Goal: Task Accomplishment & Management: Manage account settings

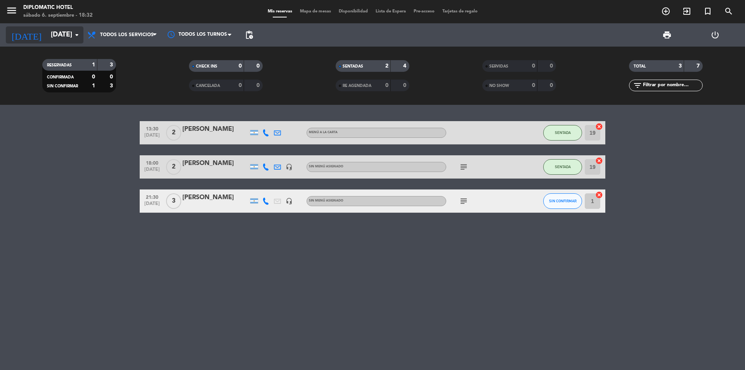
click at [63, 30] on input "[DATE]" at bounding box center [92, 35] width 90 height 16
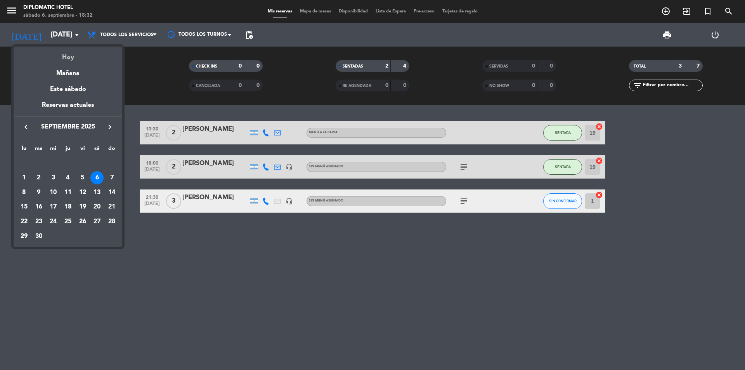
click at [75, 58] on div "Hoy" at bounding box center [68, 55] width 109 height 16
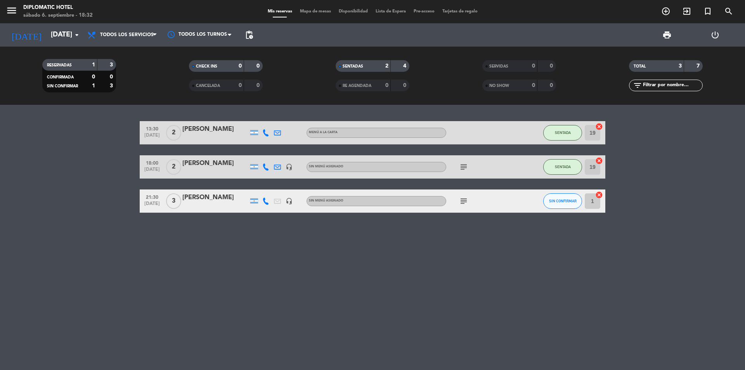
click at [20, 219] on div "13:30 [DATE] 2 [PERSON_NAME] a la carta SENTADA 19 cancel 18:00 [DATE] 2 [PERSO…" at bounding box center [372, 237] width 745 height 265
click at [570, 133] on span "SENTADA" at bounding box center [563, 132] width 16 height 4
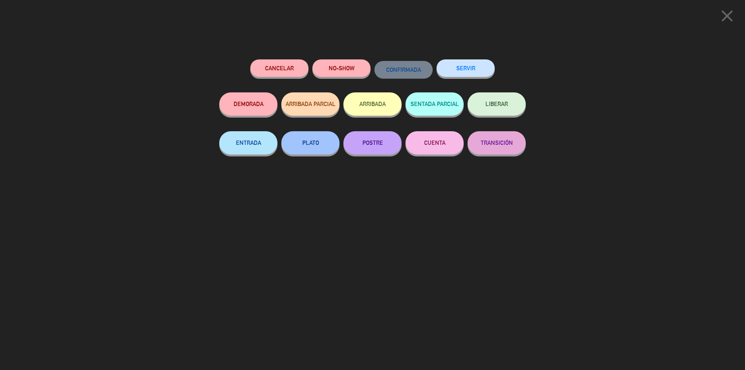
click at [614, 177] on div "close Cancelar NO-SHOW CONFIRMADA SERVIR DEMORADA ARRIBADA PARCIAL ARRIBADA SEN…" at bounding box center [372, 185] width 745 height 370
click at [729, 12] on icon "close" at bounding box center [726, 15] width 19 height 19
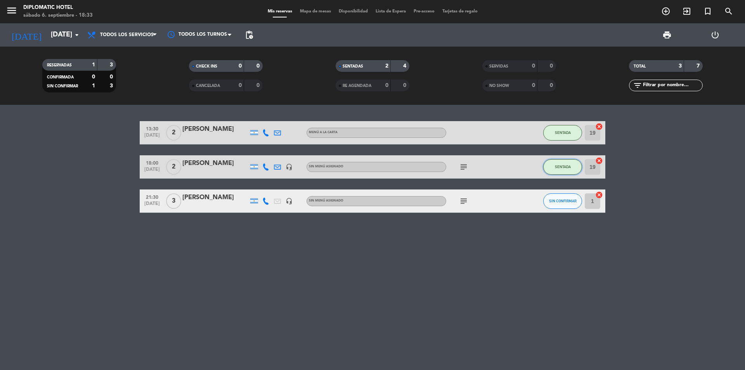
click at [552, 169] on button "SENTADA" at bounding box center [562, 167] width 39 height 16
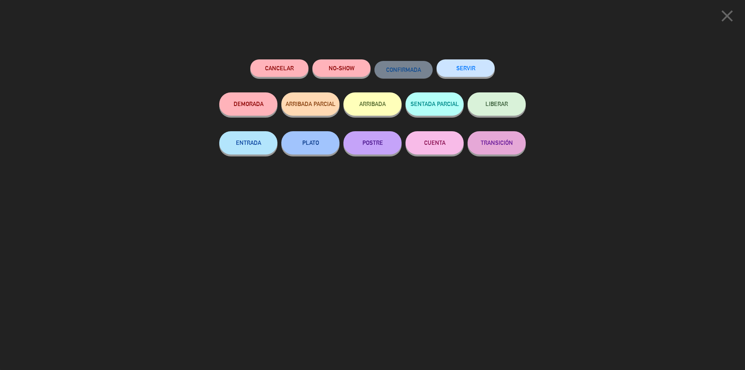
click at [499, 272] on div "Cancelar NO-SHOW CONFIRMADA SERVIR DEMORADA ARRIBADA PARCIAL ARRIBADA SENTADA P…" at bounding box center [372, 212] width 317 height 316
click at [469, 71] on button "SERVIR" at bounding box center [465, 67] width 58 height 17
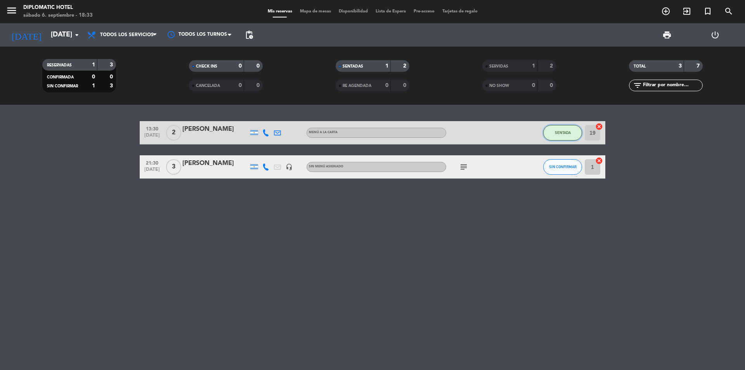
click at [568, 133] on span "SENTADA" at bounding box center [563, 132] width 16 height 4
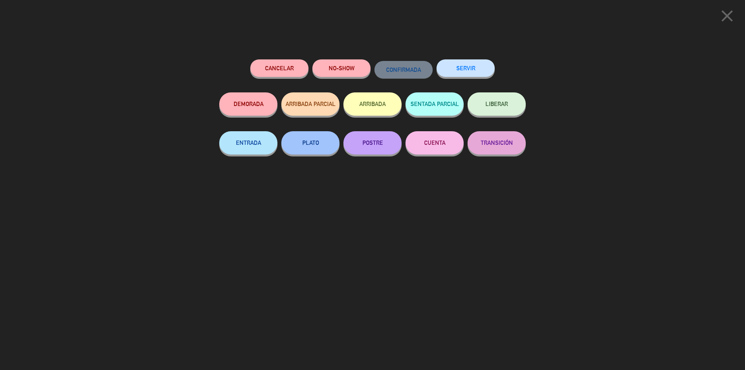
click at [458, 68] on button "SERVIR" at bounding box center [465, 67] width 58 height 17
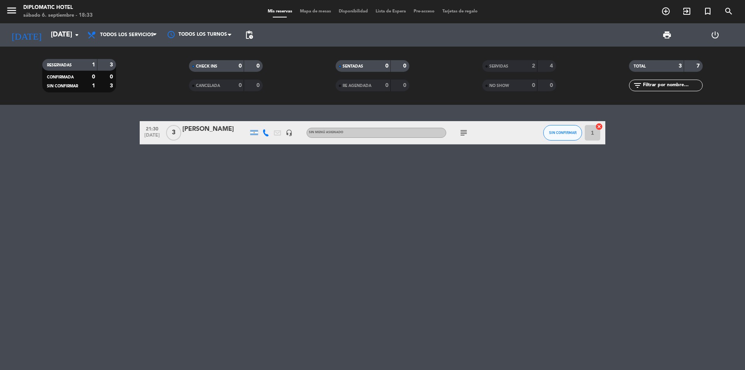
click at [464, 135] on icon "subject" at bounding box center [463, 132] width 9 height 9
click at [485, 132] on div "subject Dos adultos y un menor." at bounding box center [481, 132] width 70 height 23
click at [139, 34] on span "Todos los servicios" at bounding box center [127, 34] width 54 height 5
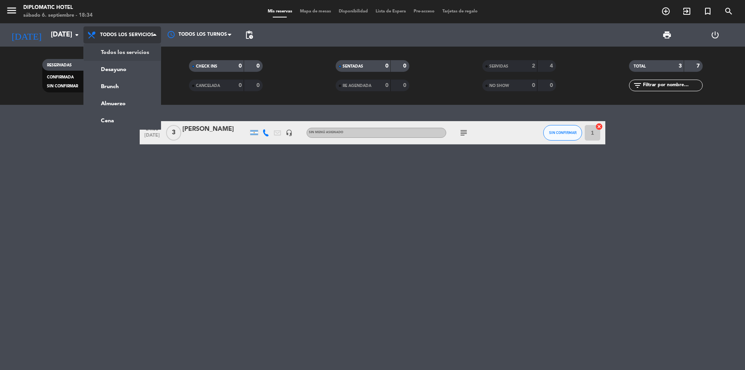
click at [116, 34] on span "Todos los servicios" at bounding box center [127, 34] width 54 height 5
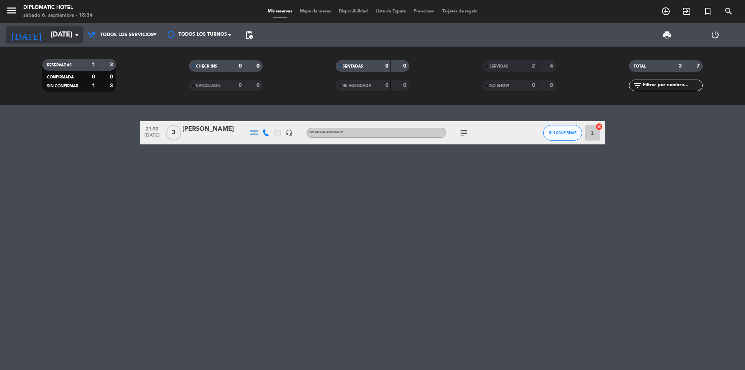
click at [64, 33] on input "[DATE]" at bounding box center [92, 35] width 90 height 16
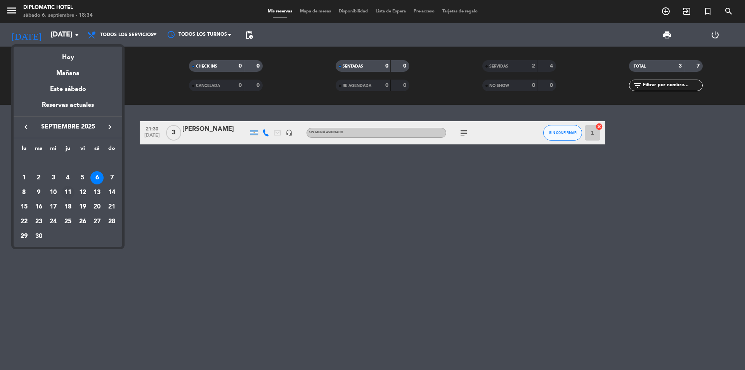
click at [70, 188] on div "11" at bounding box center [67, 192] width 13 height 13
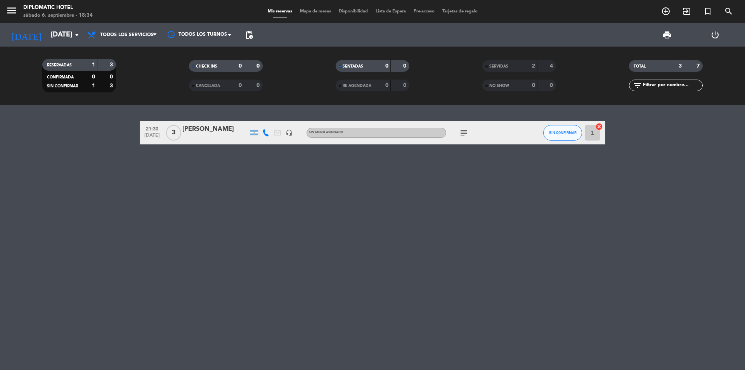
type input "[DEMOGRAPHIC_DATA][DATE]"
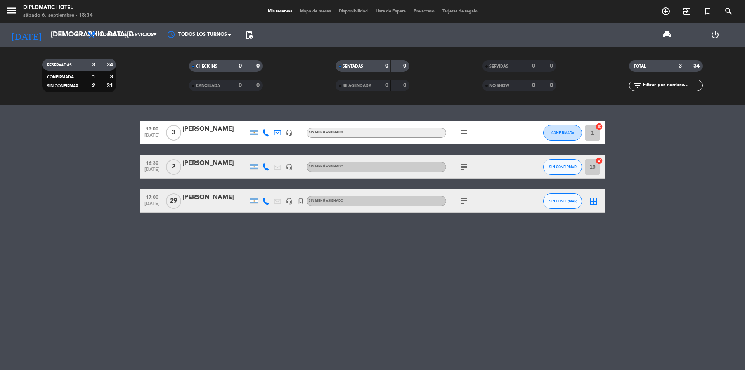
click at [97, 256] on div "13:00 [DATE] 3 [PERSON_NAME] headset_mic Sin menú asignado subject CONFIRMADA 1…" at bounding box center [372, 237] width 745 height 265
click at [460, 200] on icon "subject" at bounding box center [463, 200] width 9 height 9
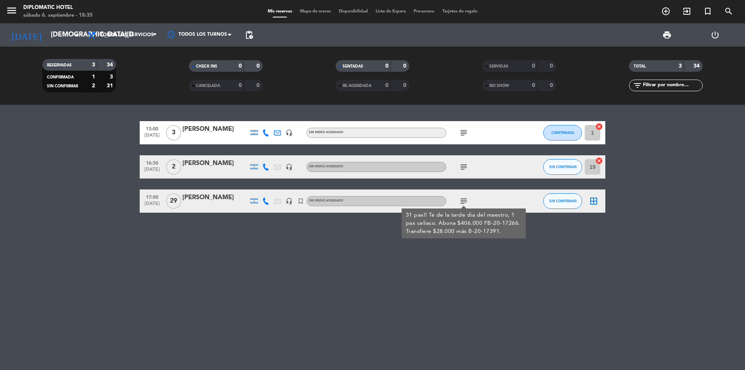
click at [212, 203] on div at bounding box center [215, 206] width 66 height 6
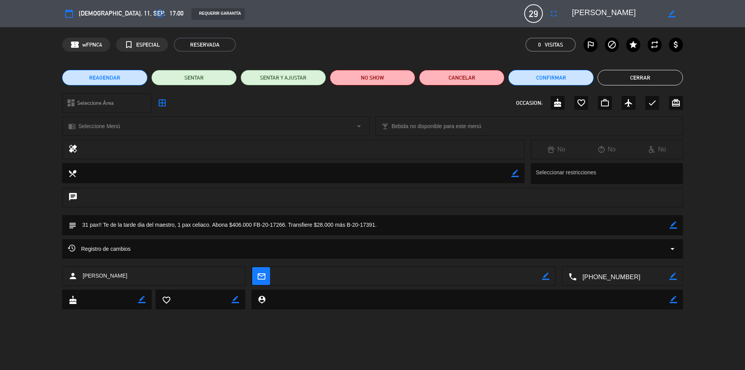
click at [637, 73] on button "Cerrar" at bounding box center [639, 78] width 85 height 16
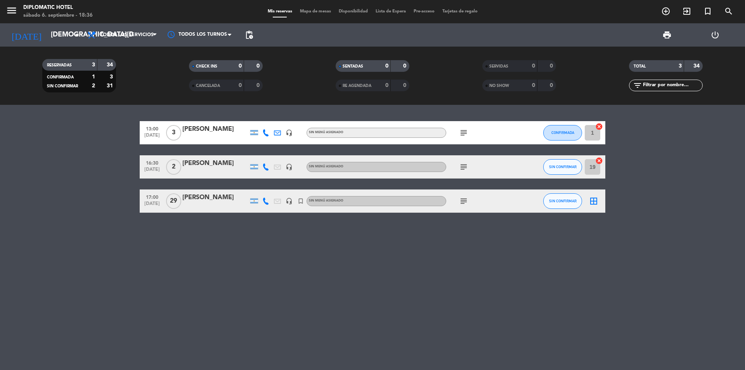
click at [461, 169] on icon "subject" at bounding box center [463, 166] width 9 height 9
click at [446, 271] on div "13:00 [DATE] 3 [PERSON_NAME] headset_mic Sin menú asignado subject CONFIRMADA 1…" at bounding box center [372, 237] width 745 height 265
click at [464, 131] on icon "subject" at bounding box center [463, 132] width 9 height 9
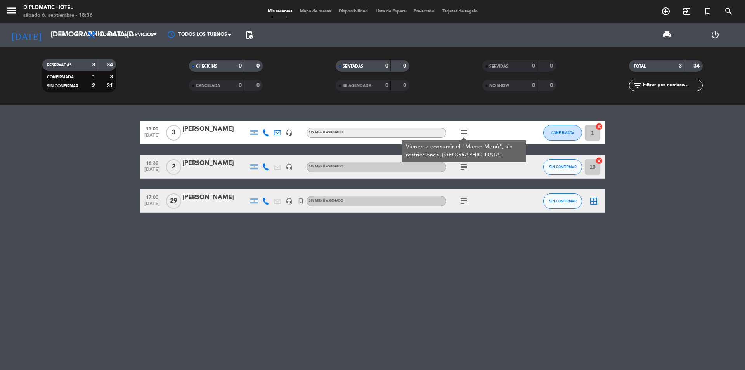
click at [424, 244] on div "13:00 [DATE] 3 [PERSON_NAME] headset_mic Sin menú asignado subject Vienen a con…" at bounding box center [372, 237] width 745 height 265
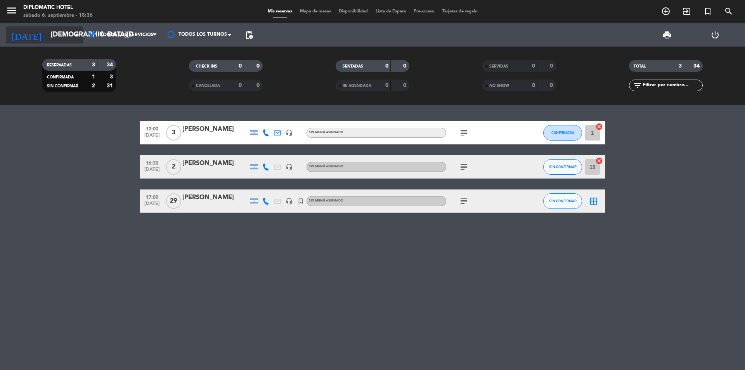
click at [68, 29] on input "[DEMOGRAPHIC_DATA][DATE]" at bounding box center [92, 35] width 90 height 16
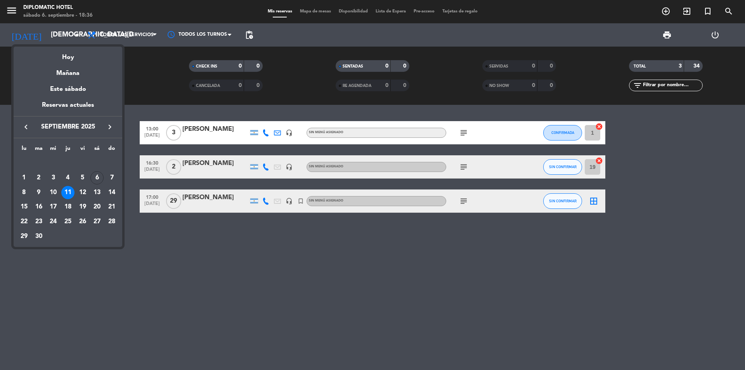
drag, startPoint x: 76, startPoint y: 105, endPoint x: 89, endPoint y: 108, distance: 13.6
click at [76, 106] on div "Reservas actuales" at bounding box center [68, 108] width 109 height 16
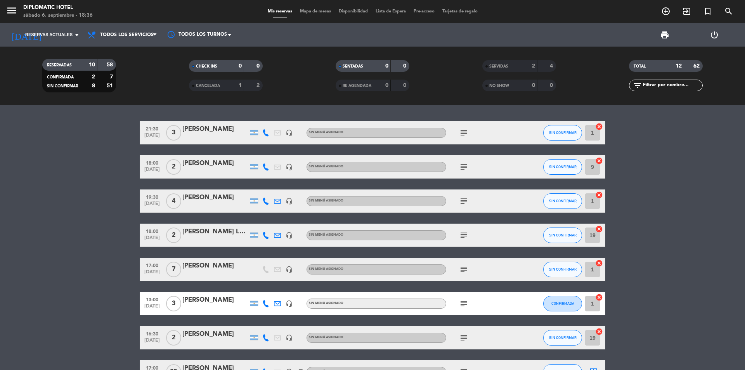
click at [467, 163] on icon "subject" at bounding box center [463, 166] width 9 height 9
click at [461, 197] on icon "subject" at bounding box center [463, 200] width 9 height 9
click at [466, 236] on icon "subject" at bounding box center [463, 234] width 9 height 9
click at [465, 268] on icon "subject" at bounding box center [463, 269] width 9 height 9
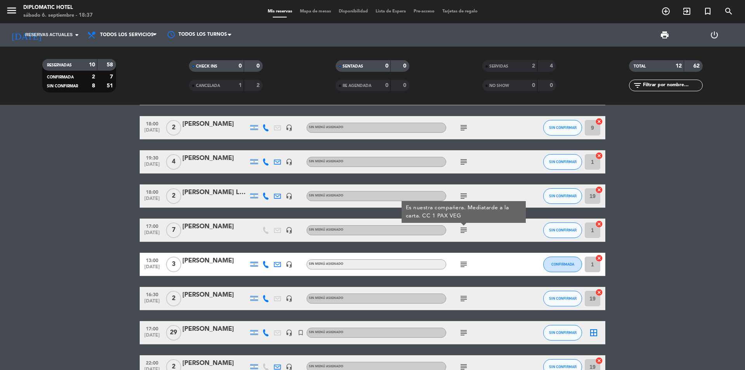
scroll to position [78, 0]
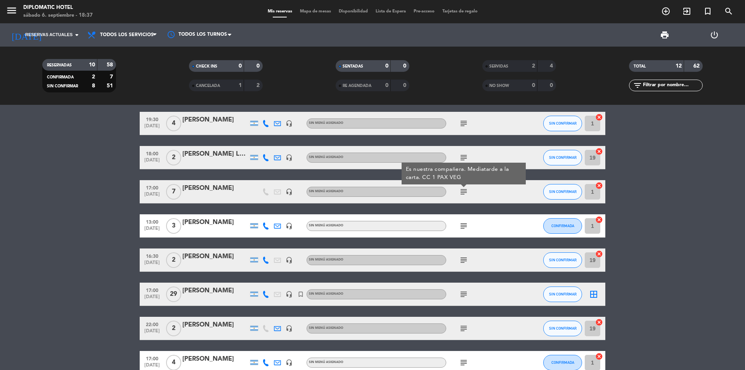
click at [464, 227] on icon "subject" at bounding box center [463, 225] width 9 height 9
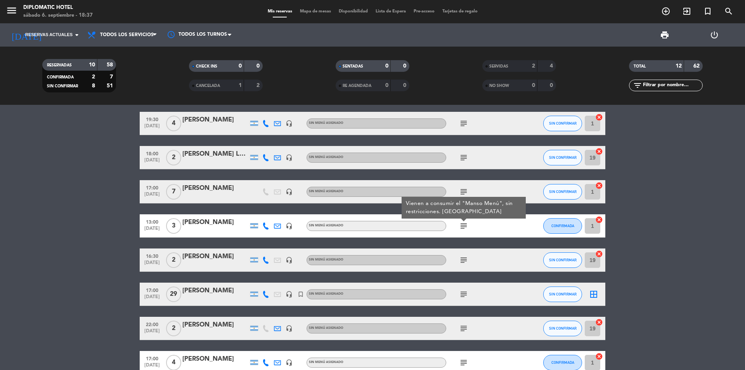
click at [715, 214] on bookings-row "21:30 [DATE] 3 [PERSON_NAME] headset_mic Sin menú asignado subject SIN CONFIRMA…" at bounding box center [372, 208] width 745 height 331
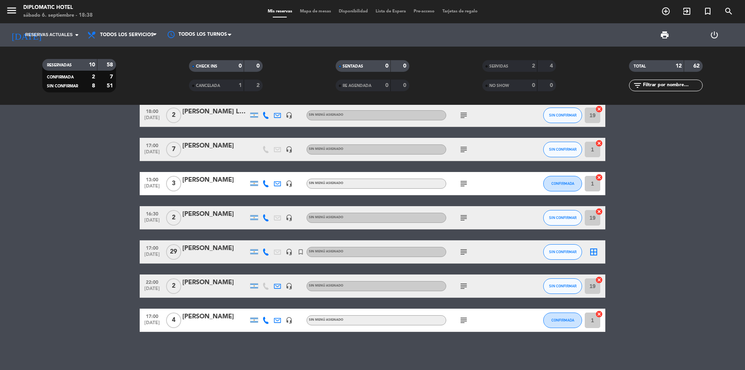
scroll to position [121, 0]
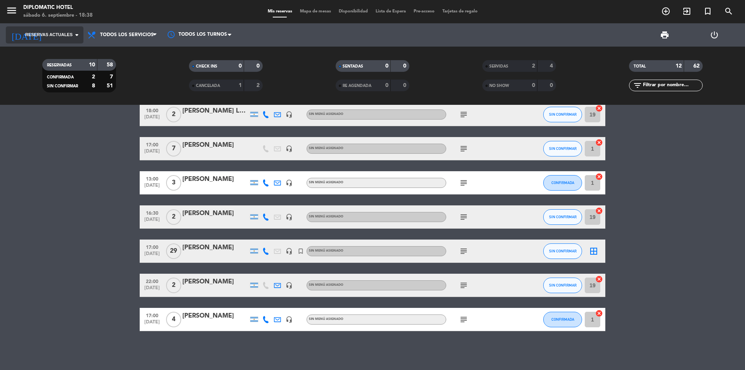
click at [71, 38] on input at bounding box center [92, 35] width 90 height 16
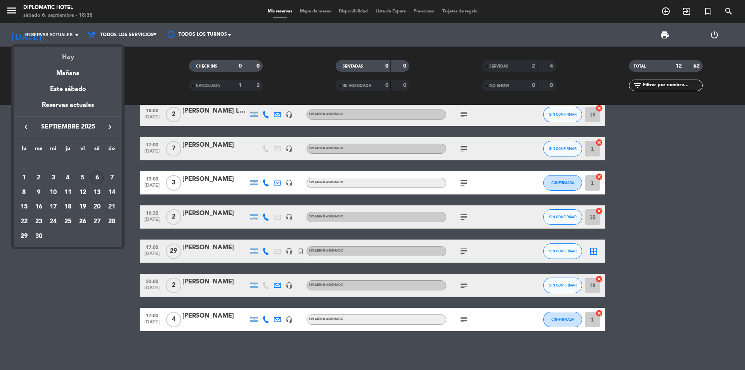
click at [72, 55] on div "Hoy" at bounding box center [68, 55] width 109 height 16
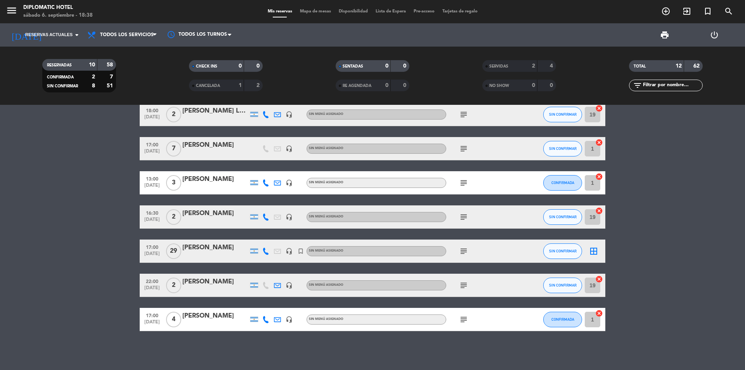
type input "[DATE]"
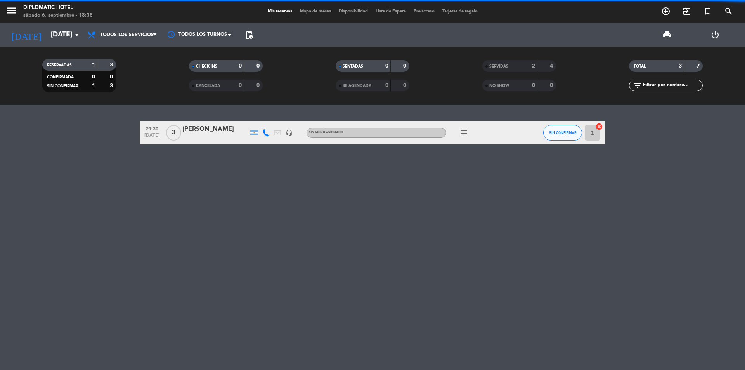
scroll to position [0, 0]
